Goal: Task Accomplishment & Management: Use online tool/utility

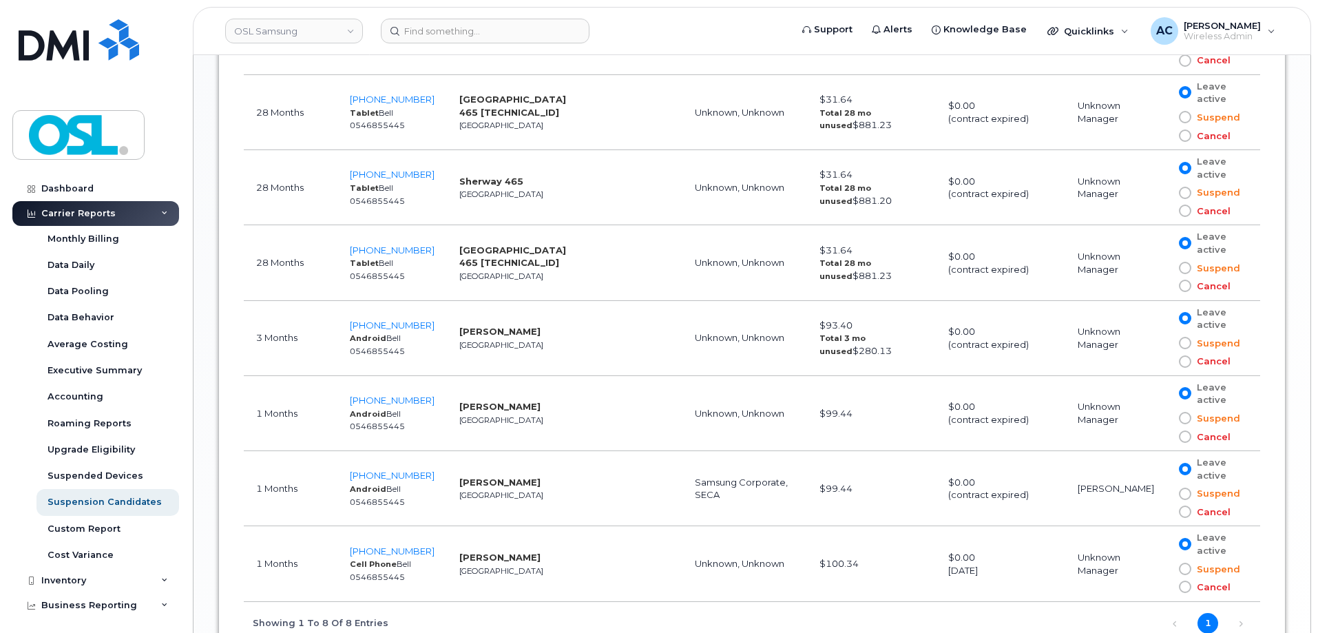
scroll to position [1033, 0]
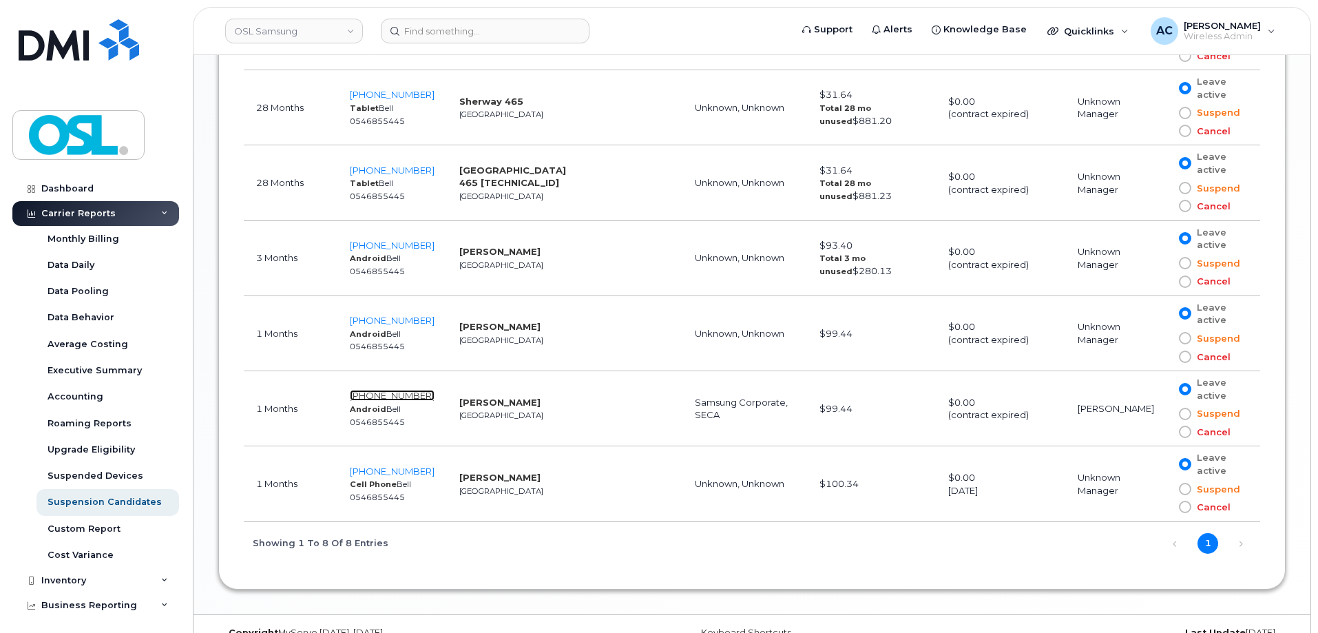
click at [390, 395] on span "437-439-4398" at bounding box center [392, 395] width 85 height 11
drag, startPoint x: 430, startPoint y: 395, endPoint x: 355, endPoint y: 395, distance: 74.4
click at [355, 395] on td "437-439-4398 Android Bell 0546855445" at bounding box center [391, 408] width 109 height 75
copy span "437-439-4398"
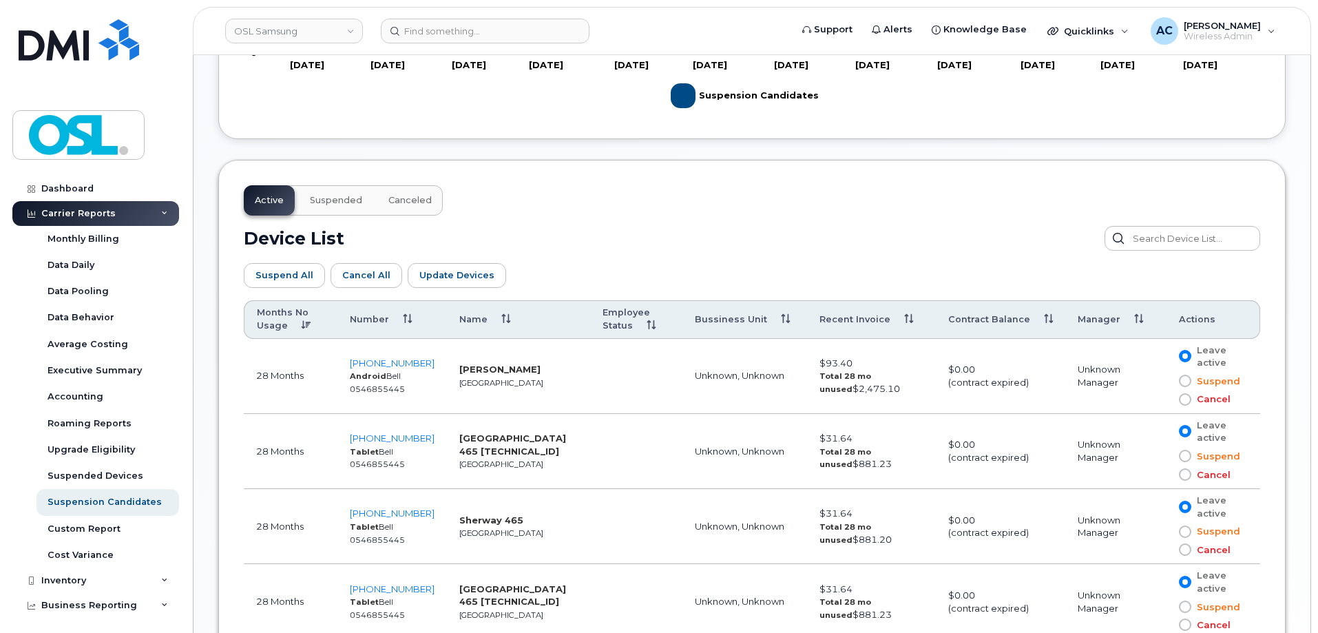
scroll to position [551, 0]
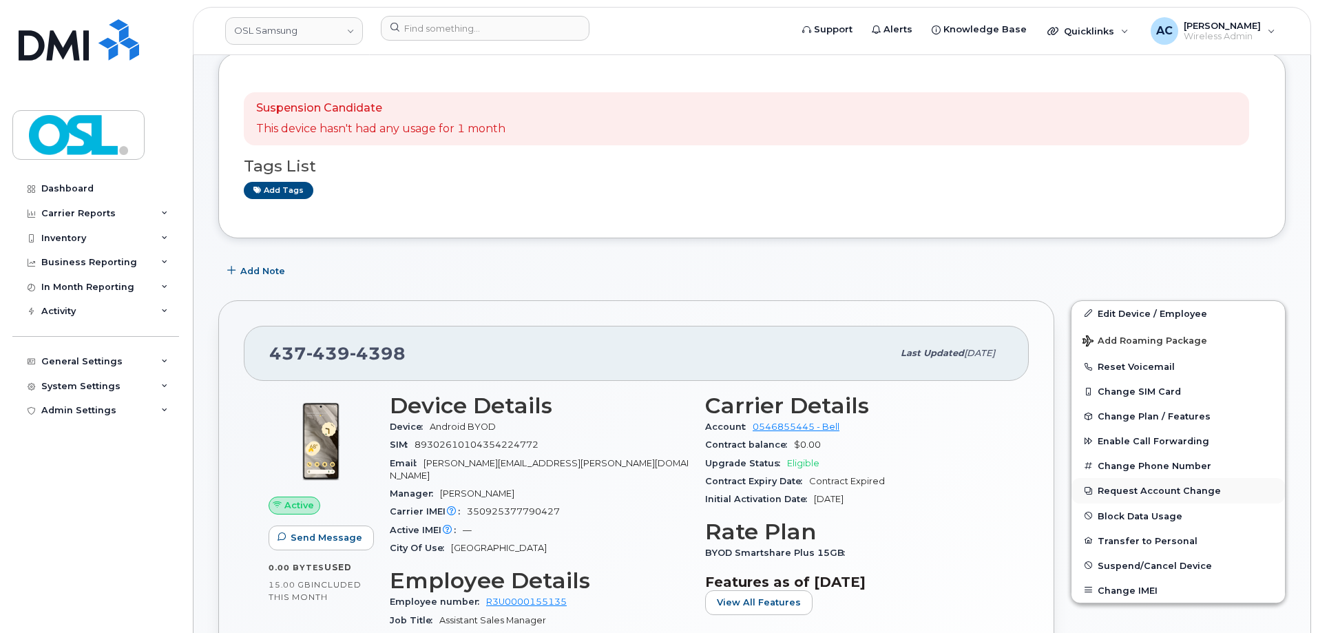
scroll to position [207, 0]
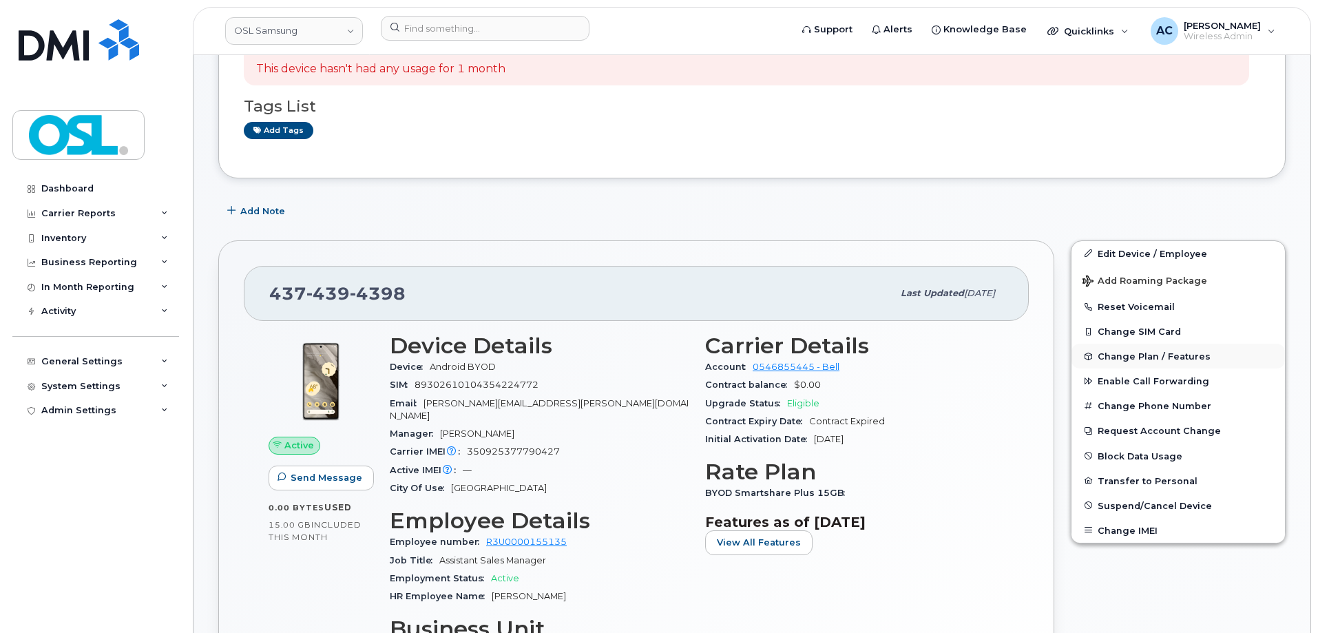
click at [1206, 353] on button "Change Plan / Features" at bounding box center [1177, 356] width 213 height 25
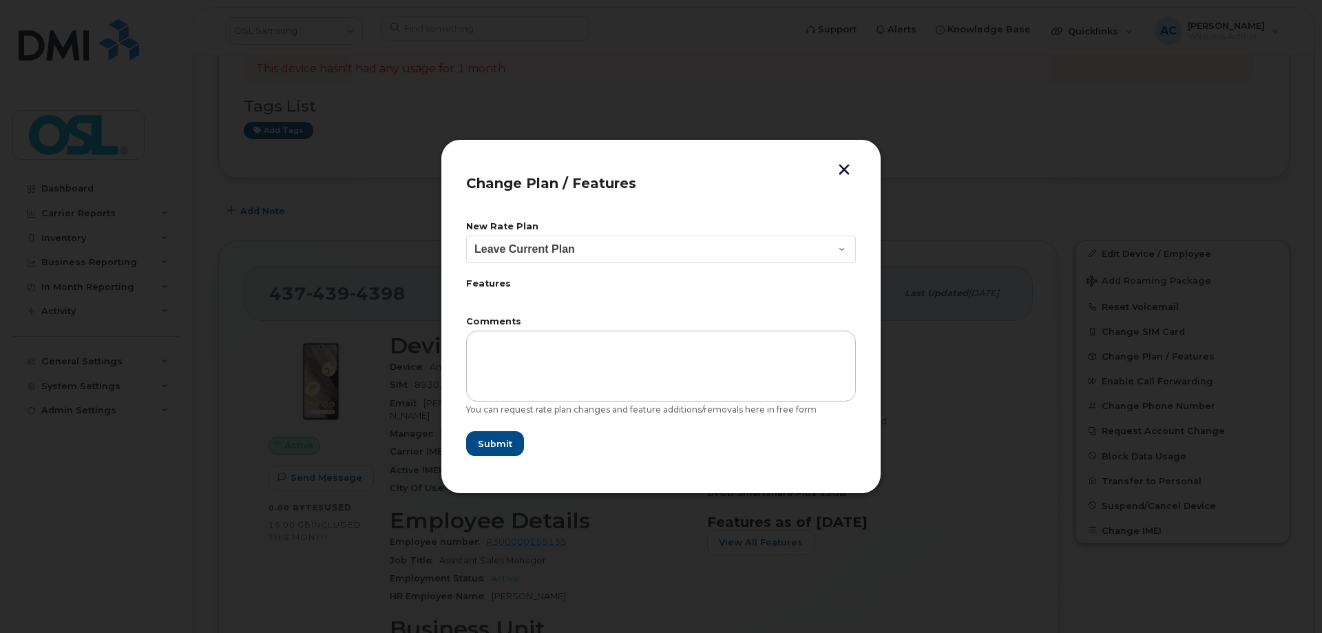
click at [841, 170] on button "button" at bounding box center [844, 171] width 21 height 14
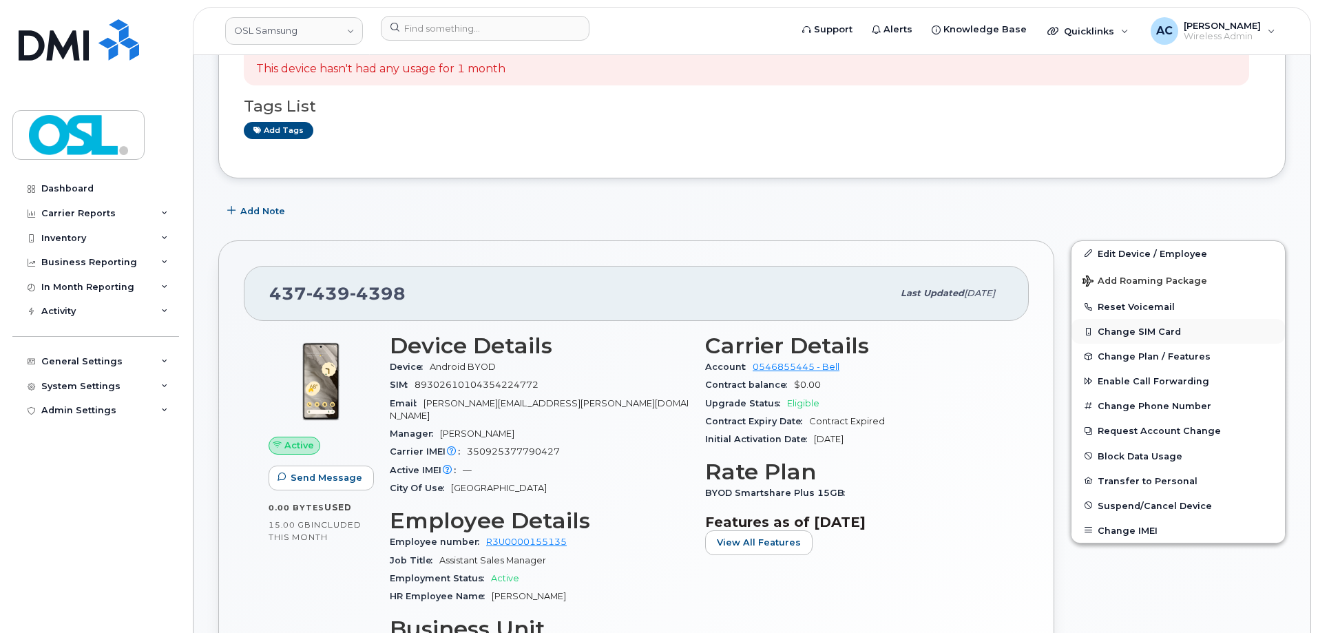
click at [1122, 331] on button "Change SIM Card" at bounding box center [1177, 331] width 213 height 25
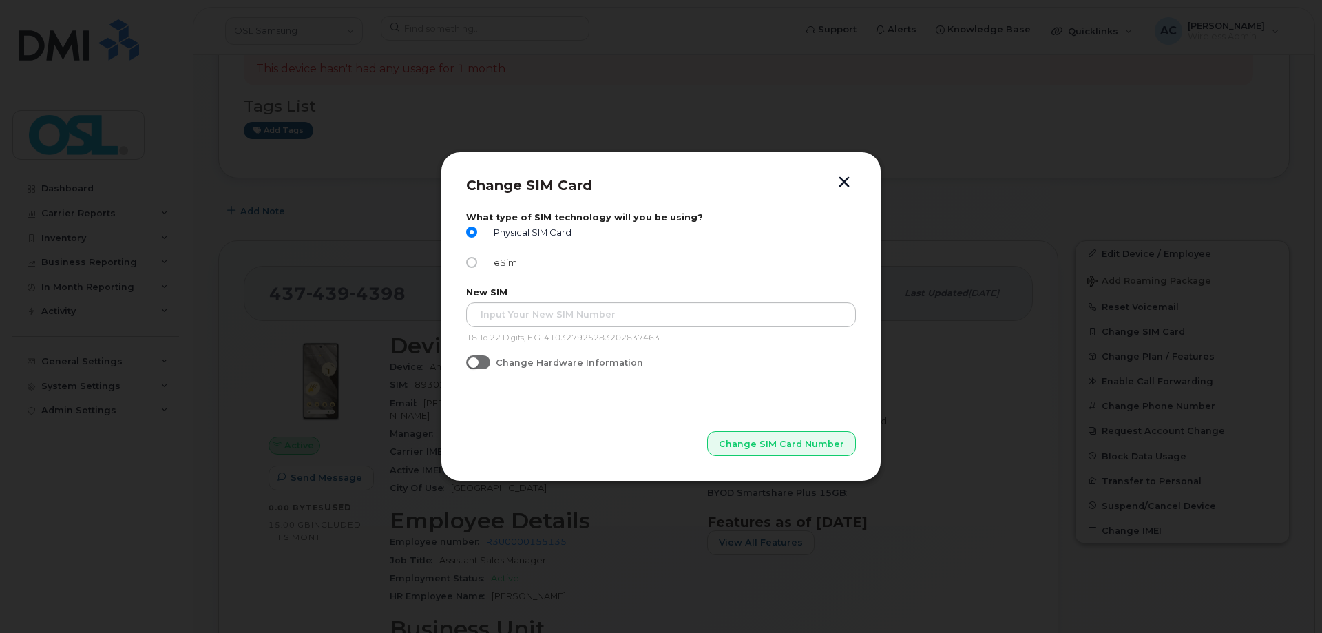
click at [472, 266] on input "eSim" at bounding box center [471, 262] width 11 height 11
radio input "true"
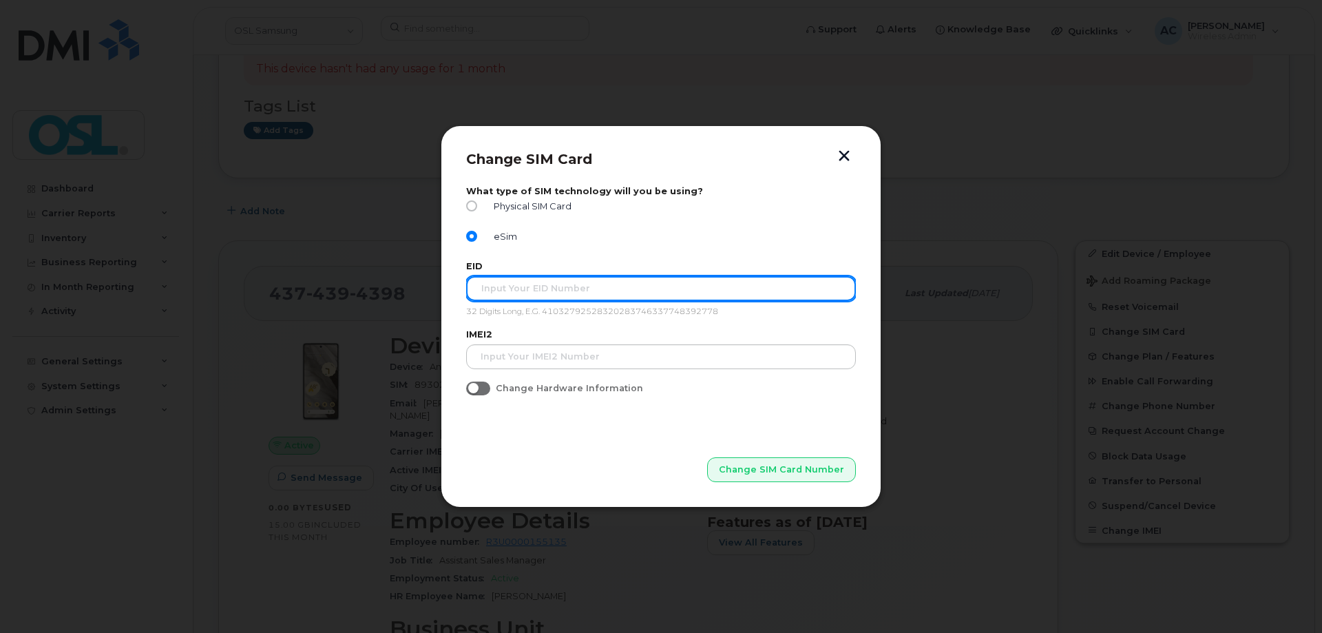
click at [517, 294] on input "text" at bounding box center [661, 288] width 390 height 25
type input "89043051202300838925009641111216"
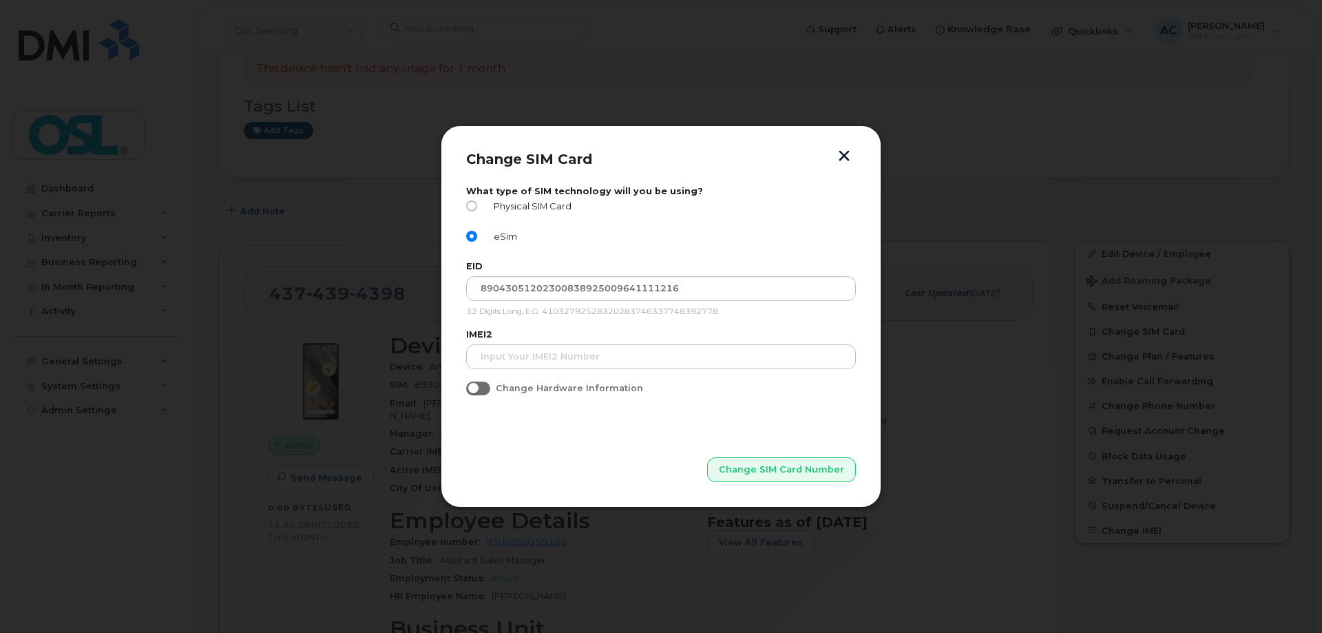
click at [611, 342] on div "IMEI2" at bounding box center [661, 348] width 390 height 39
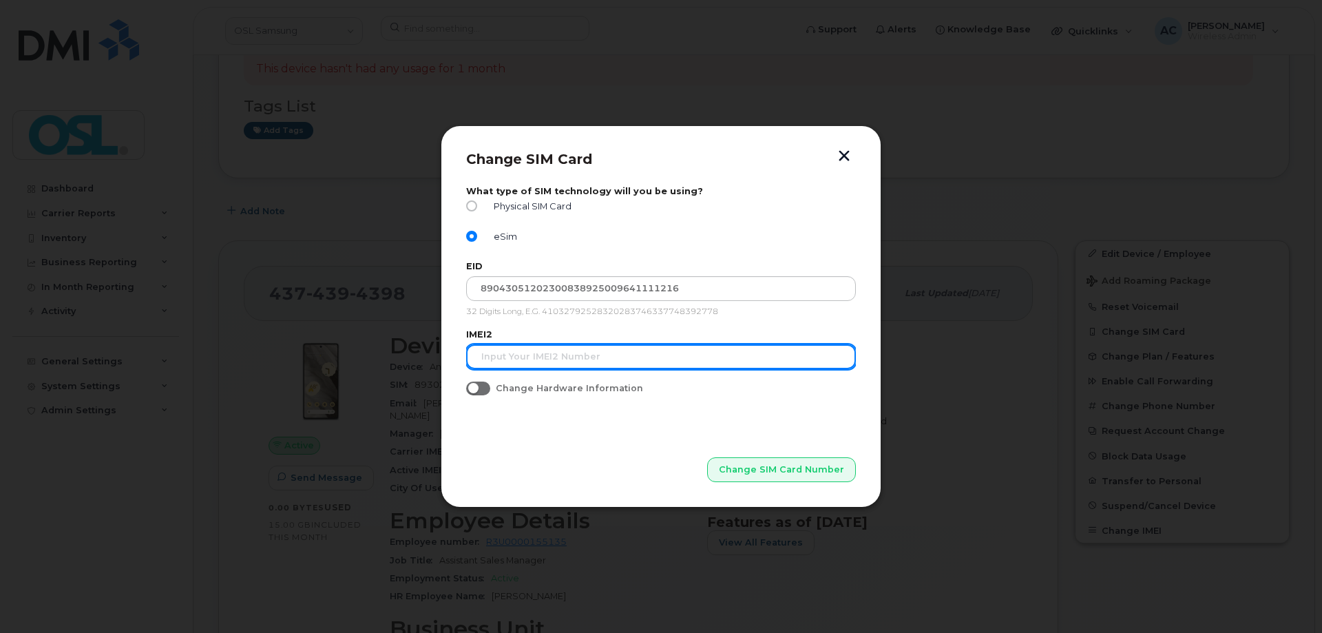
click at [608, 357] on input "text" at bounding box center [661, 356] width 390 height 25
type input "358408665340645"
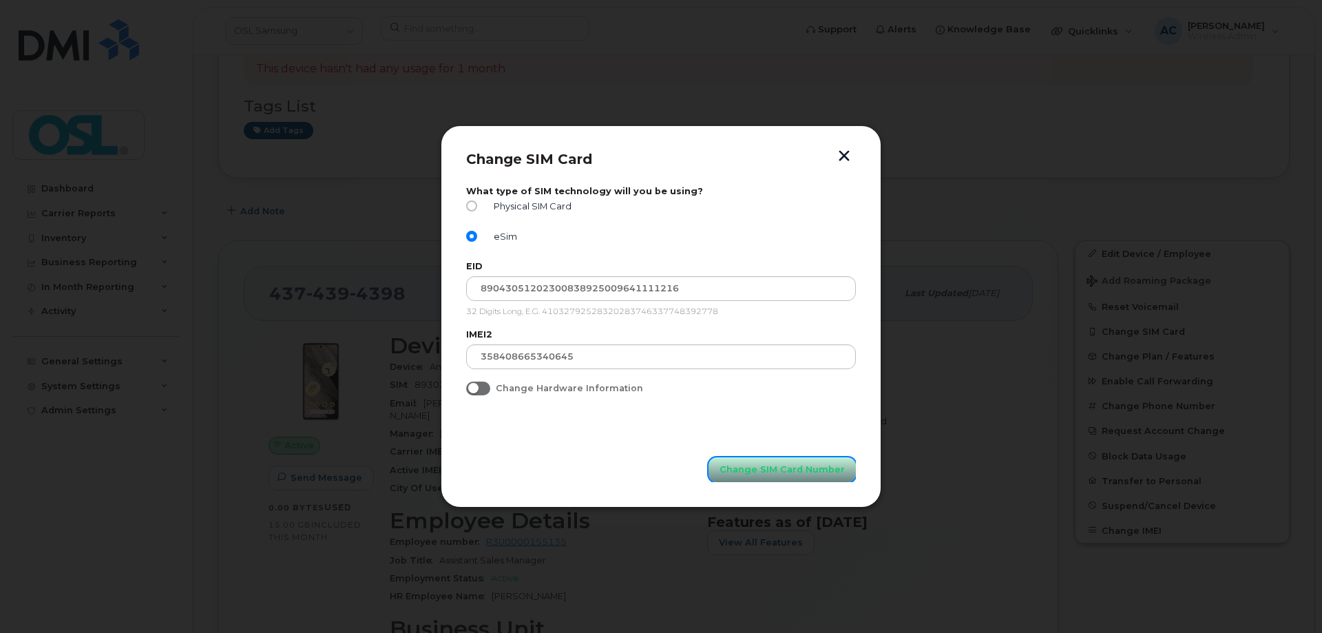
click at [789, 470] on span "Change SIM Card Number" at bounding box center [781, 469] width 125 height 13
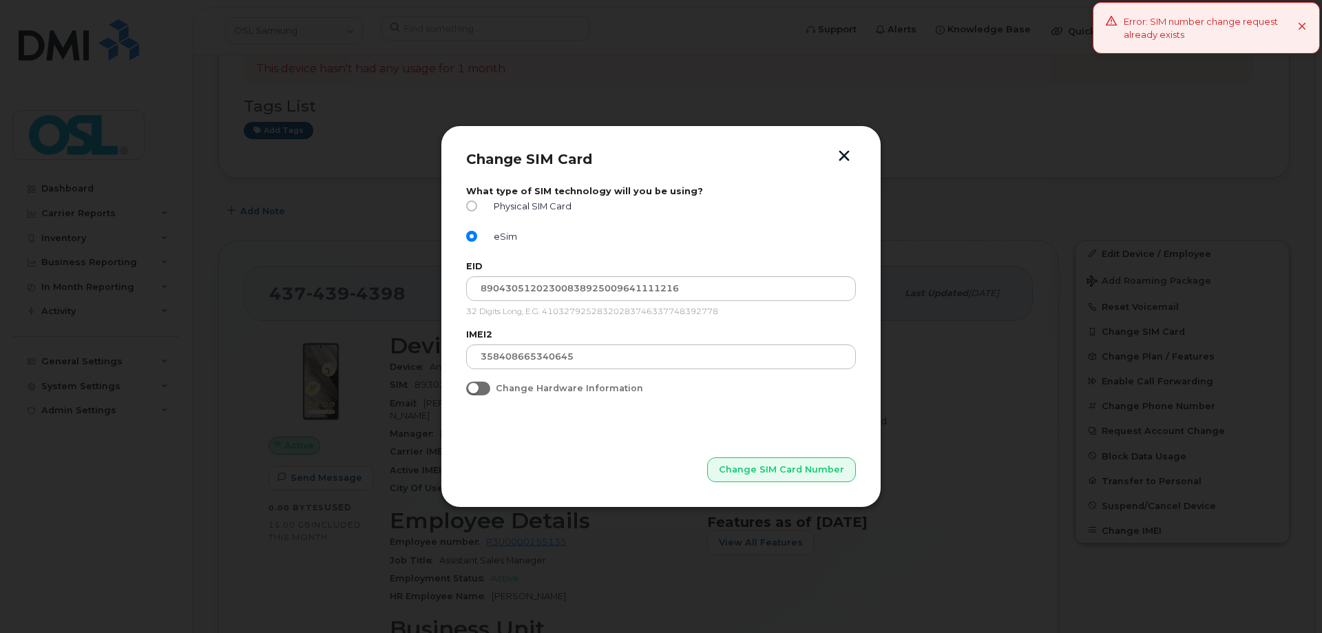
click at [1298, 27] on icon at bounding box center [1302, 27] width 9 height 9
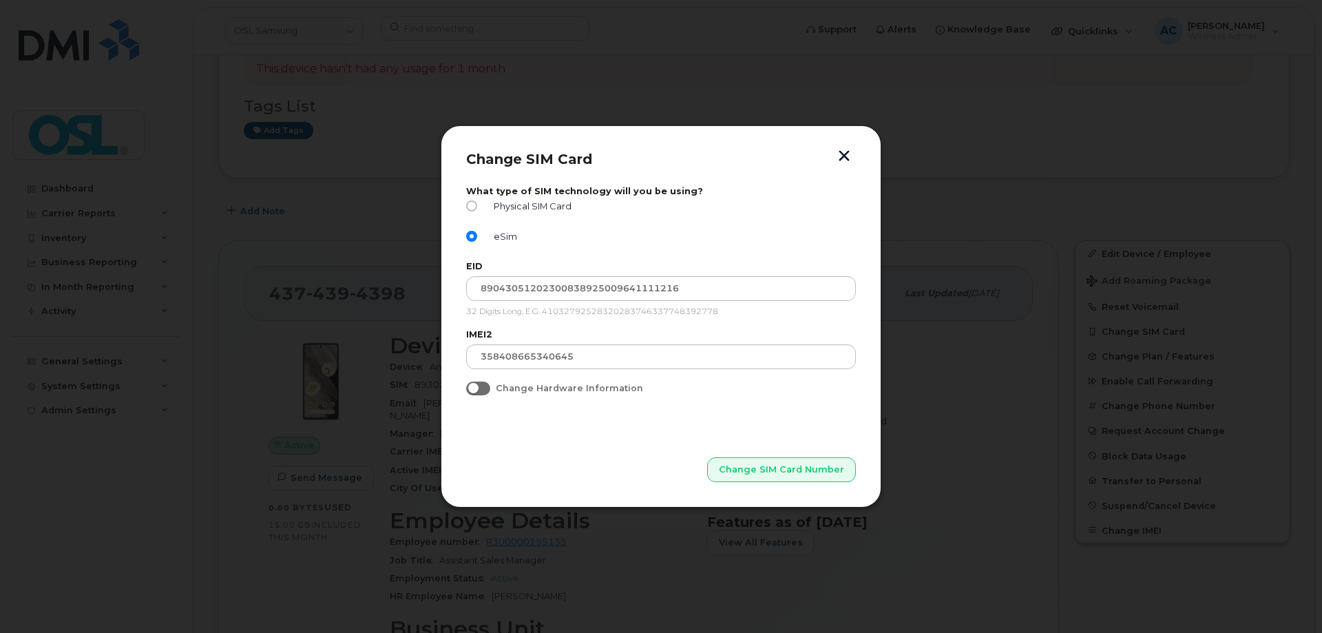
click at [845, 157] on button "button" at bounding box center [844, 157] width 21 height 14
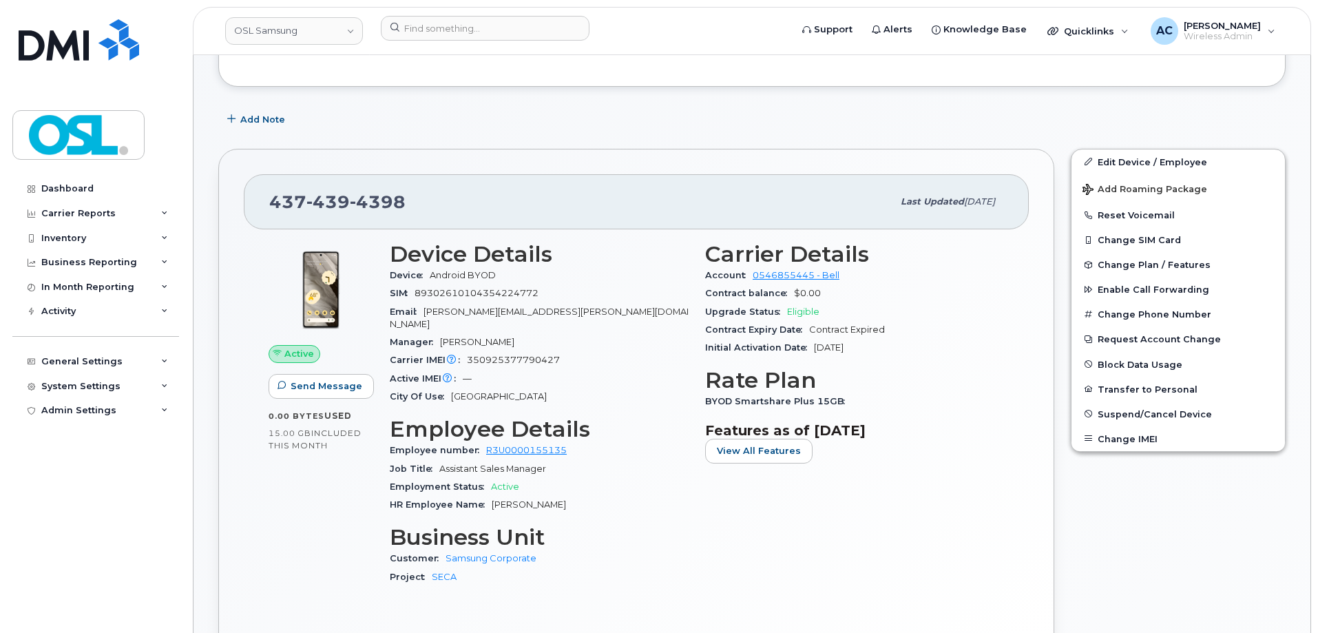
scroll to position [413, 0]
